Goal: Navigation & Orientation: Find specific page/section

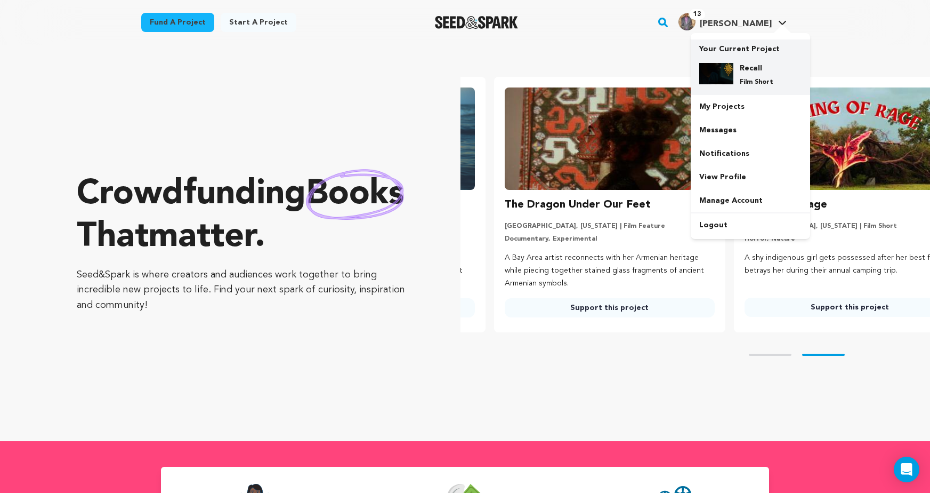
scroll to position [0, 248]
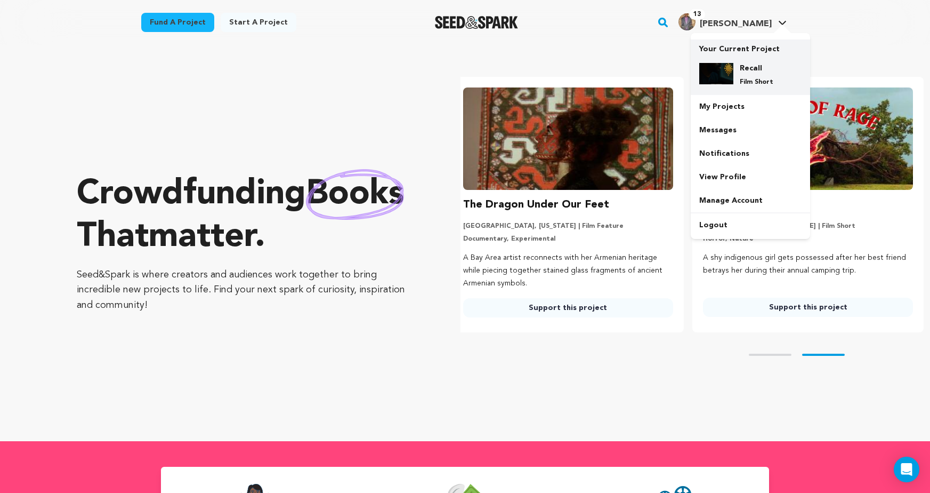
click at [743, 81] on p "Film Short" at bounding box center [759, 82] width 38 height 9
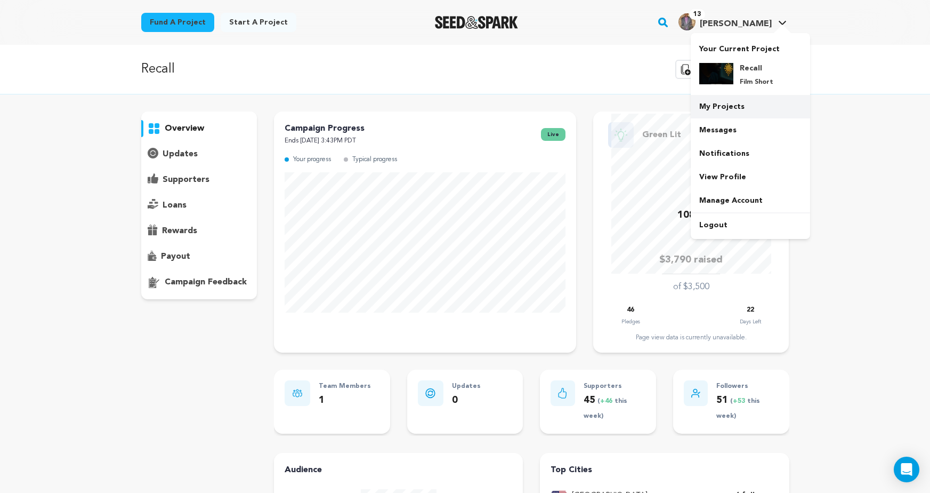
click at [735, 110] on link "My Projects" at bounding box center [750, 106] width 119 height 23
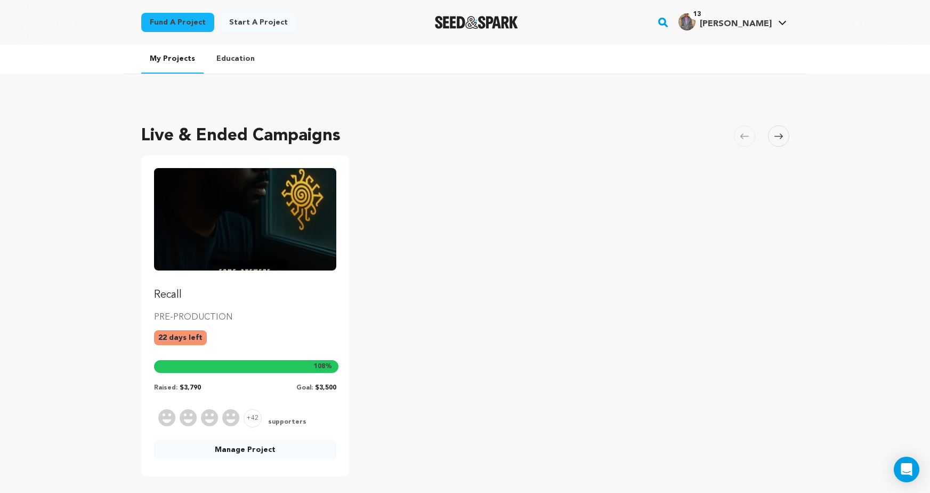
click at [254, 249] on img "Fund Recall" at bounding box center [245, 219] width 183 height 102
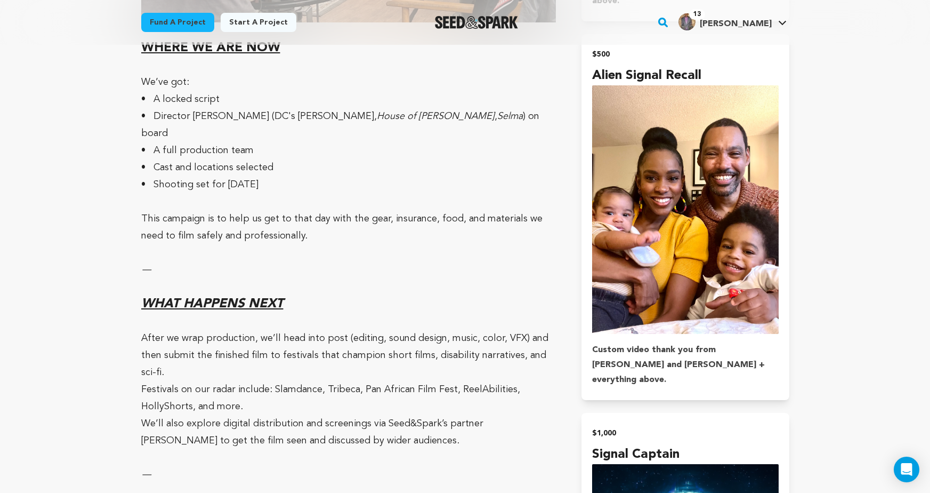
scroll to position [2042, 0]
